Goal: Find specific page/section: Find specific page/section

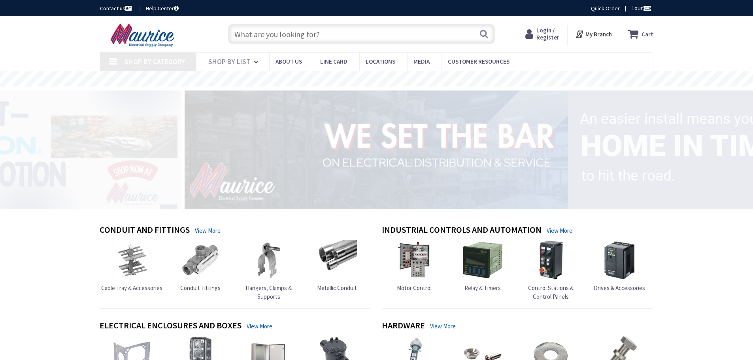
type input "[GEOGRAPHIC_DATA], [GEOGRAPHIC_DATA]"
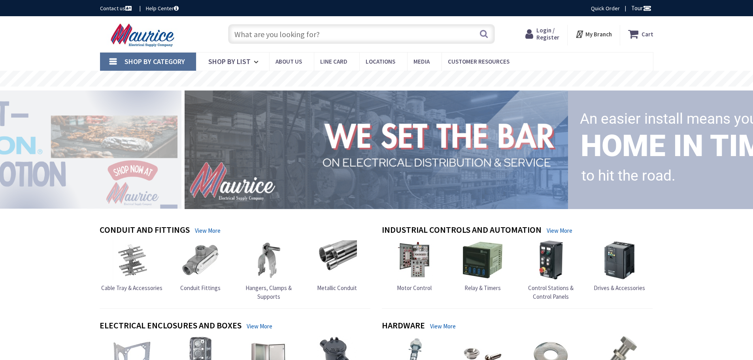
click at [331, 34] on input "text" at bounding box center [361, 34] width 267 height 20
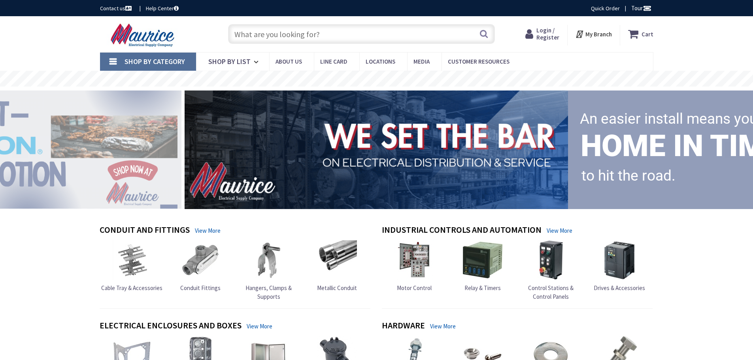
paste input "HOMT1520"
type input "HOMT1520"
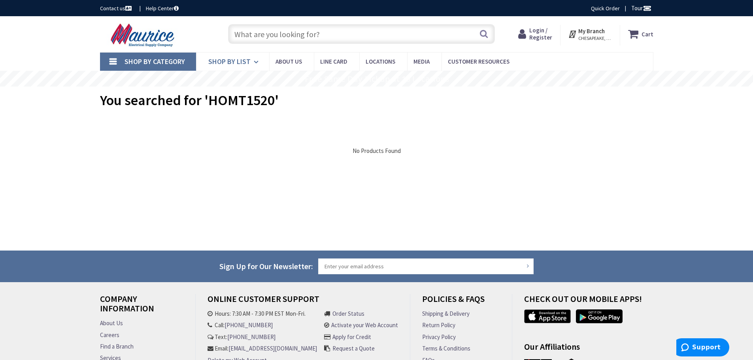
click at [231, 67] on link "Shop By List" at bounding box center [232, 62] width 73 height 18
click at [141, 60] on span "Shop By Category" at bounding box center [154, 61] width 60 height 9
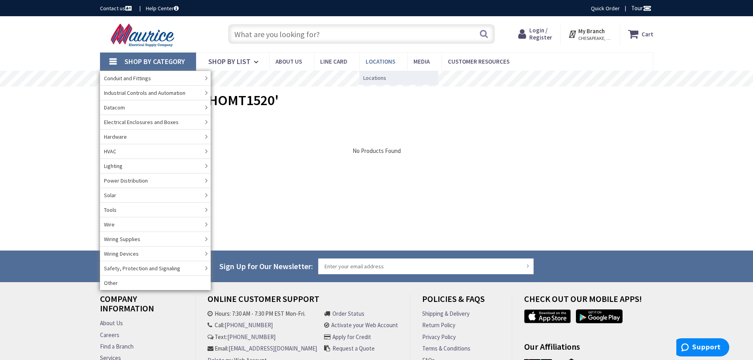
click at [385, 68] on link "Locations" at bounding box center [383, 62] width 48 height 18
